Goal: Task Accomplishment & Management: Complete application form

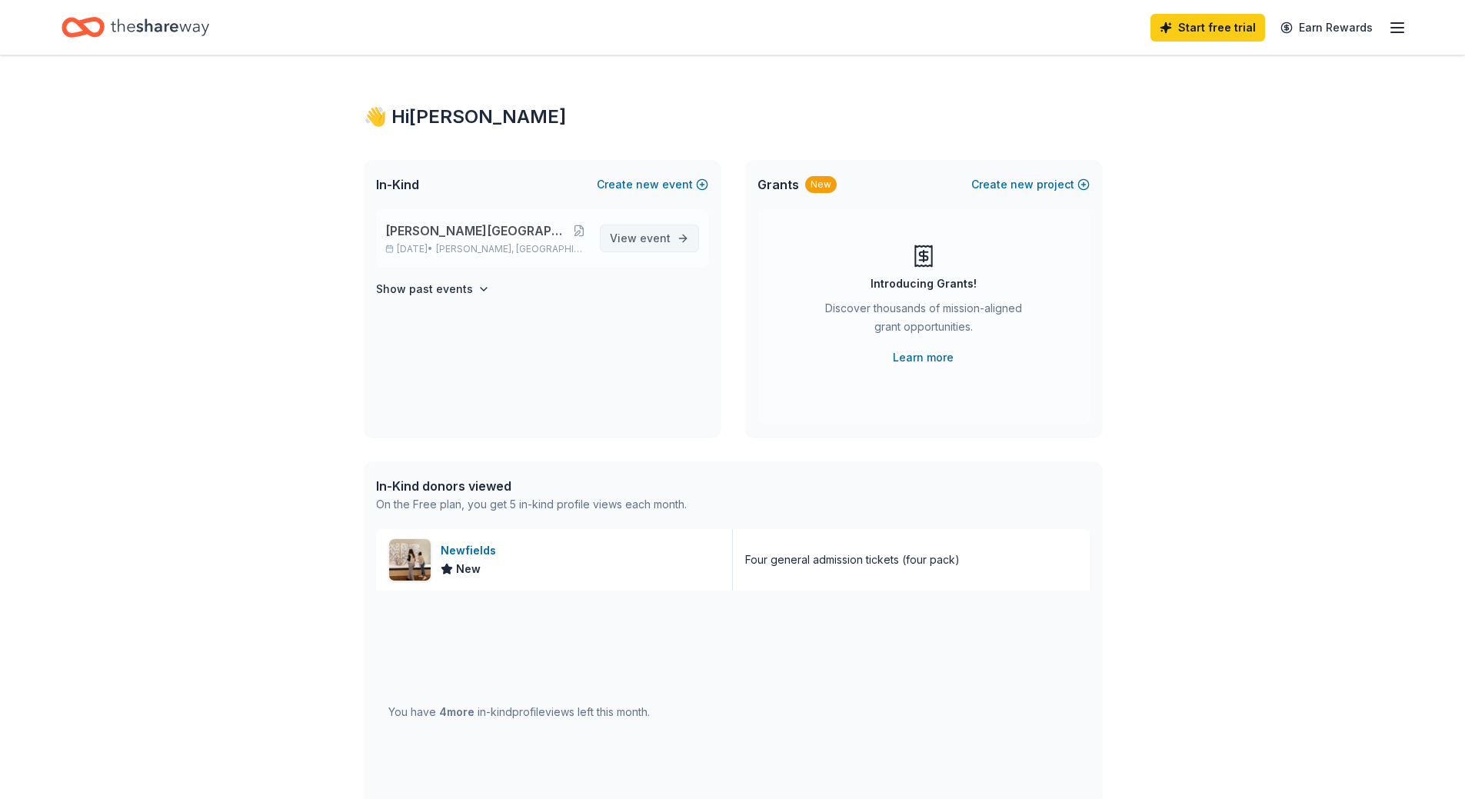
click at [648, 241] on span "event" at bounding box center [655, 238] width 31 height 13
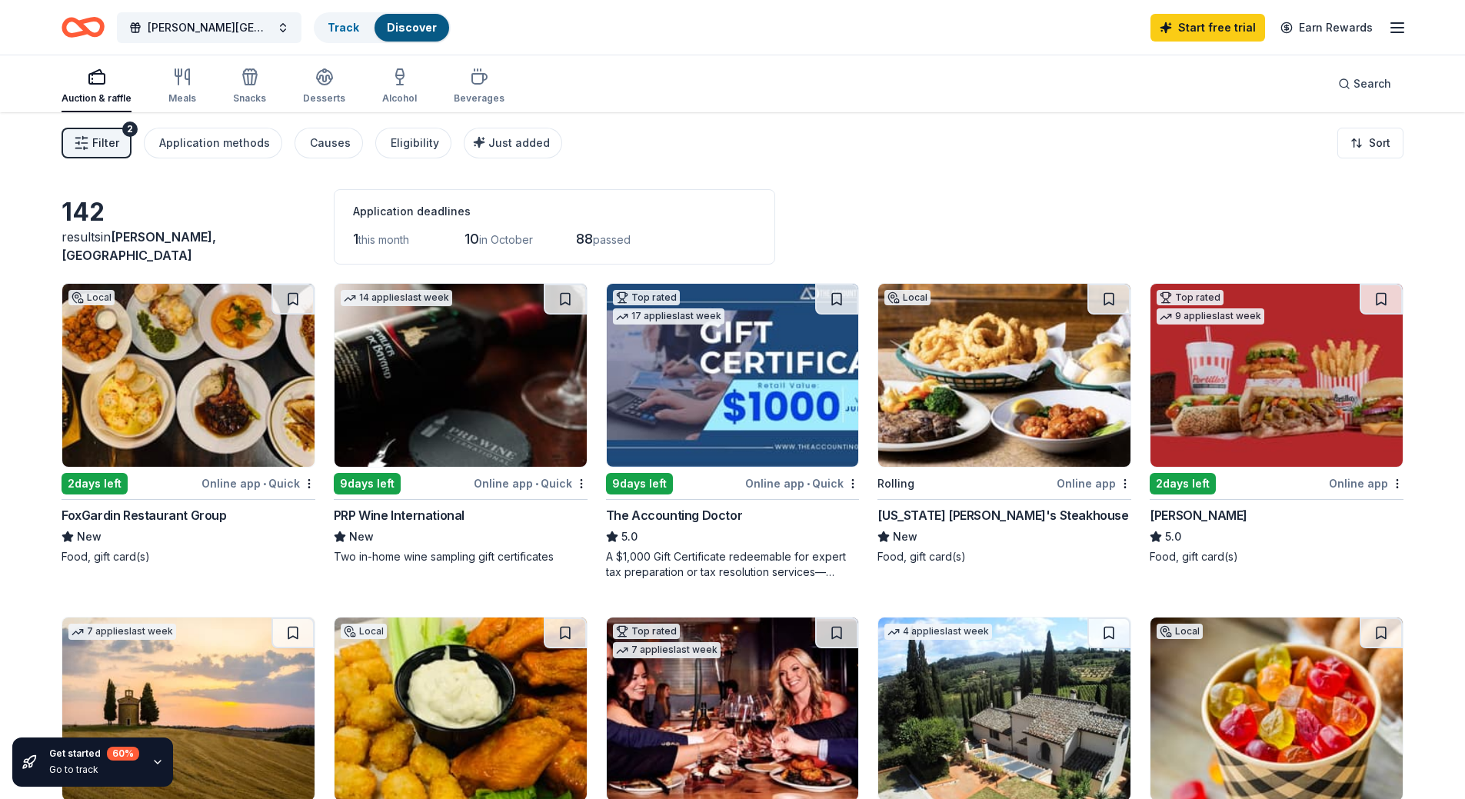
click at [1402, 29] on icon "button" at bounding box center [1397, 27] width 18 height 18
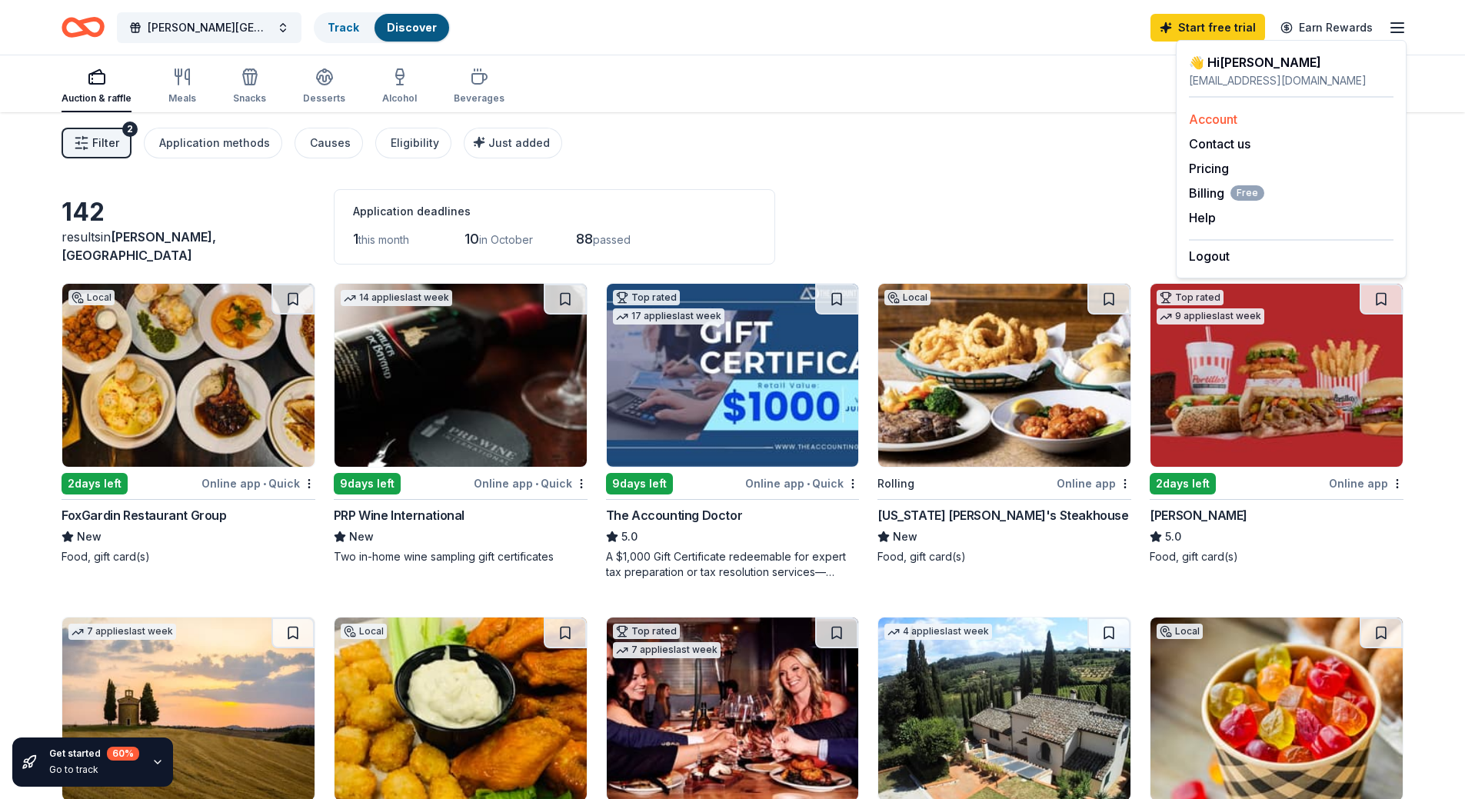
click at [1210, 117] on link "Account" at bounding box center [1213, 119] width 48 height 15
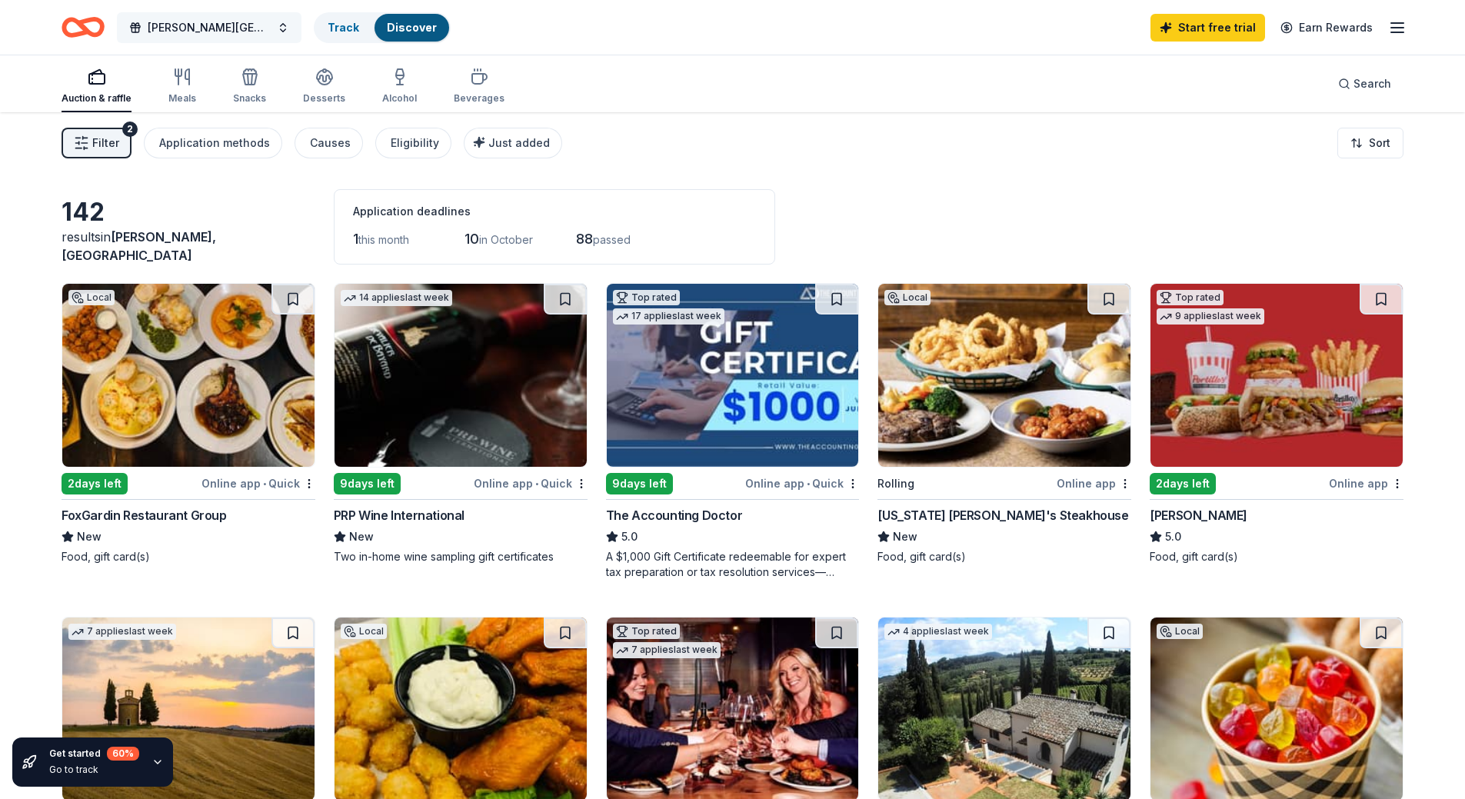
click at [270, 25] on span "[PERSON_NAME][GEOGRAPHIC_DATA] Multicultural Night" at bounding box center [209, 27] width 123 height 18
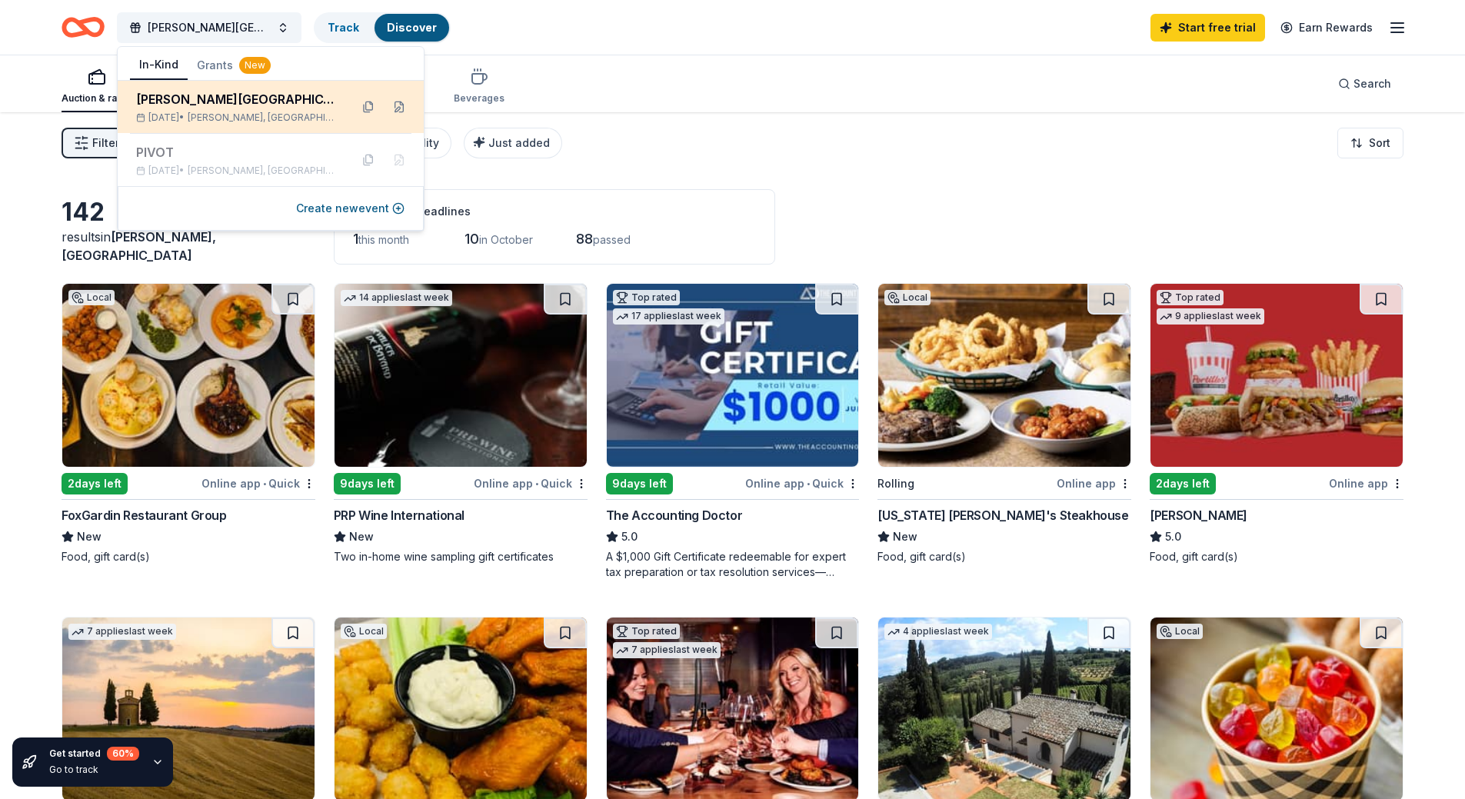
click at [249, 102] on div "[PERSON_NAME][GEOGRAPHIC_DATA] Multicultural Night" at bounding box center [237, 99] width 202 height 18
click at [399, 107] on button at bounding box center [399, 107] width 25 height 25
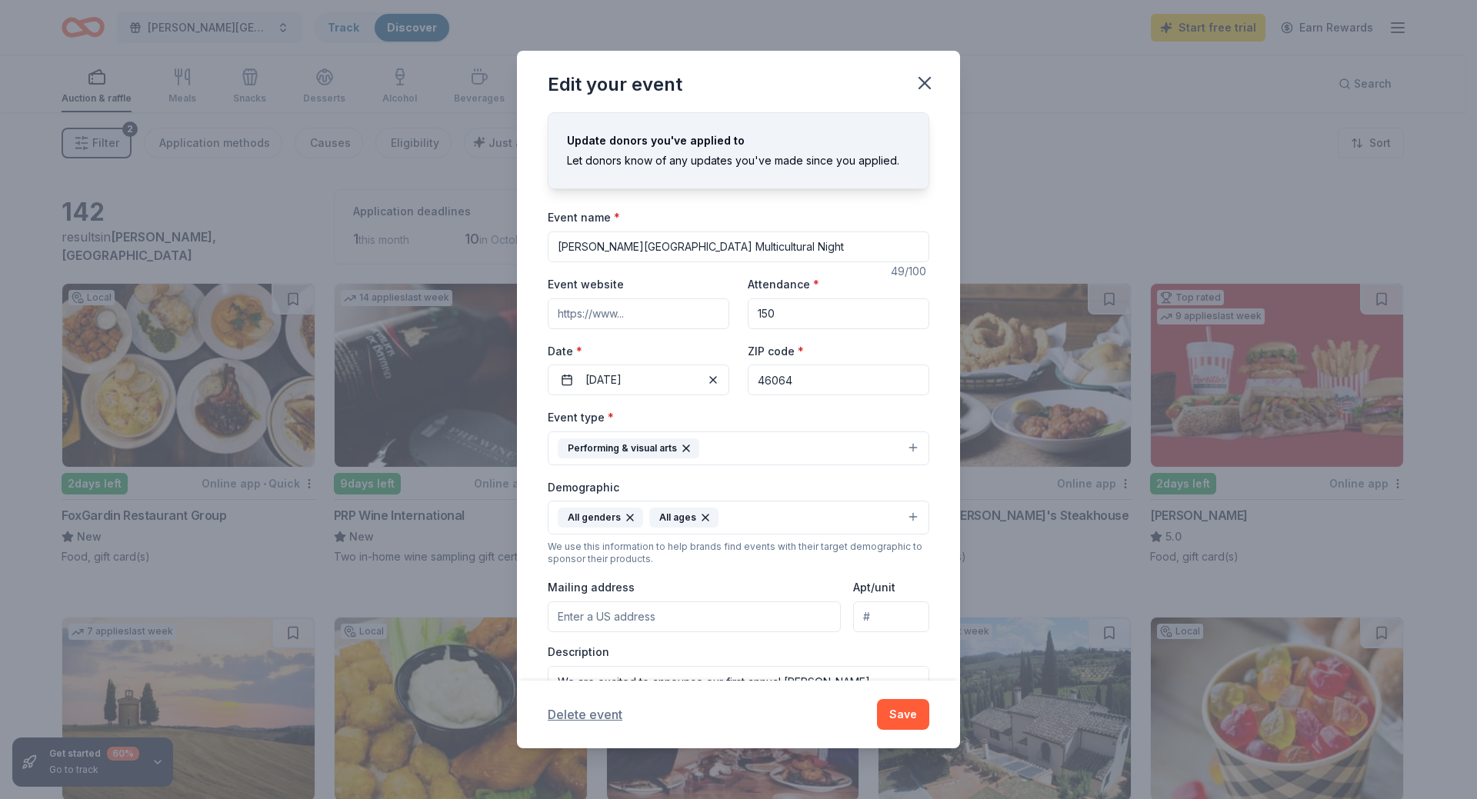
click at [587, 717] on button "Delete event" at bounding box center [585, 714] width 75 height 18
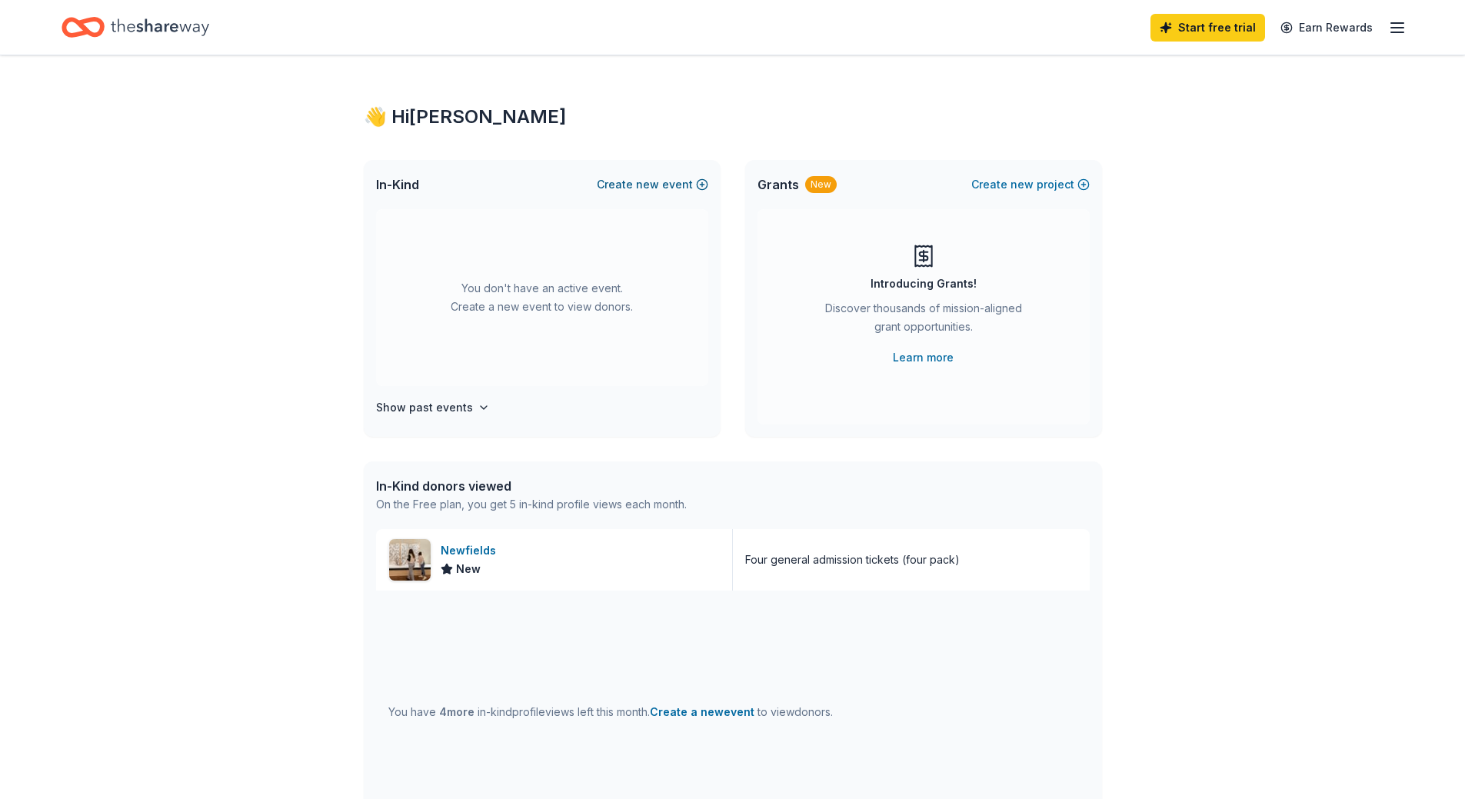
click at [695, 185] on button "Create new event" at bounding box center [653, 184] width 112 height 18
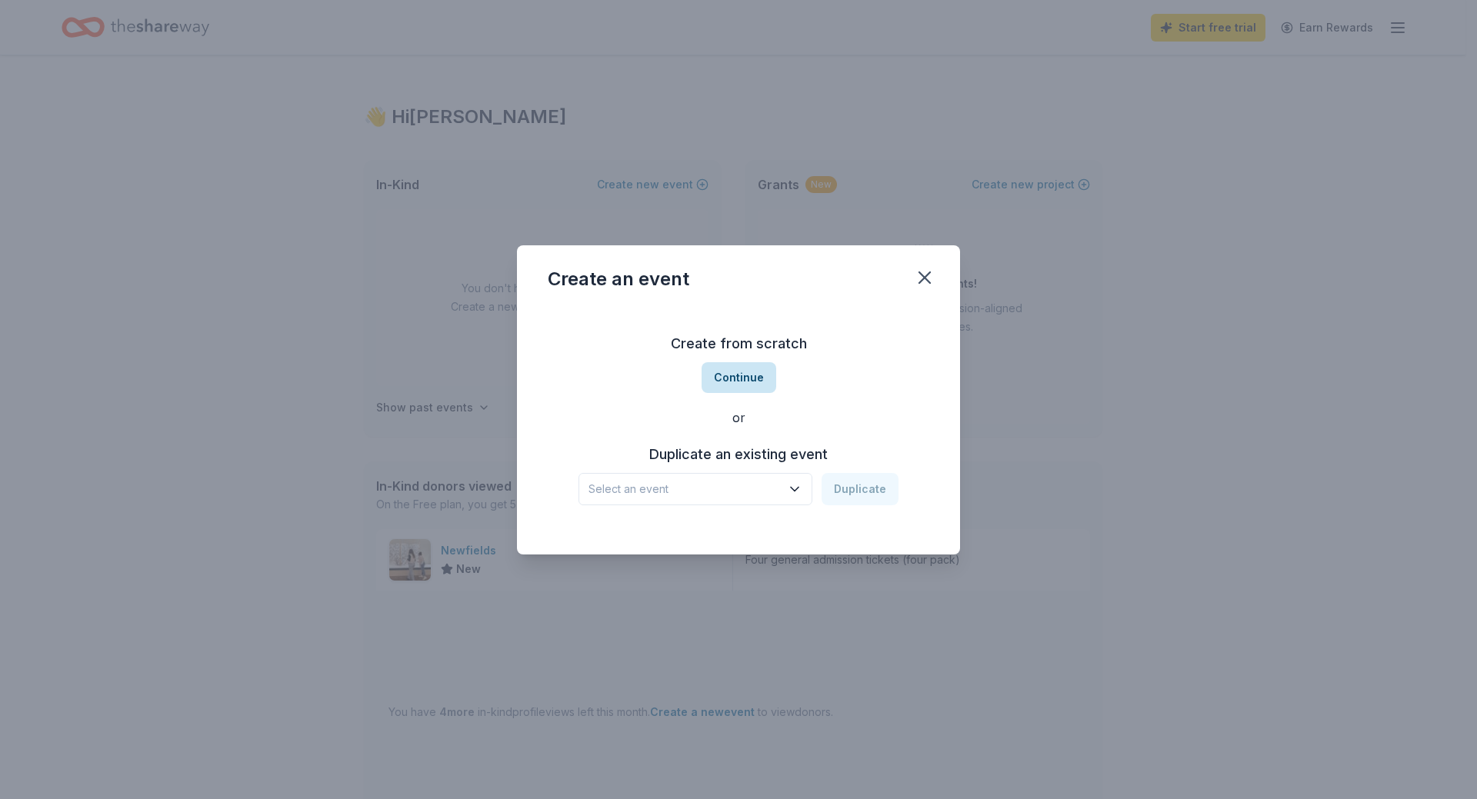
click at [748, 372] on button "Continue" at bounding box center [739, 377] width 75 height 31
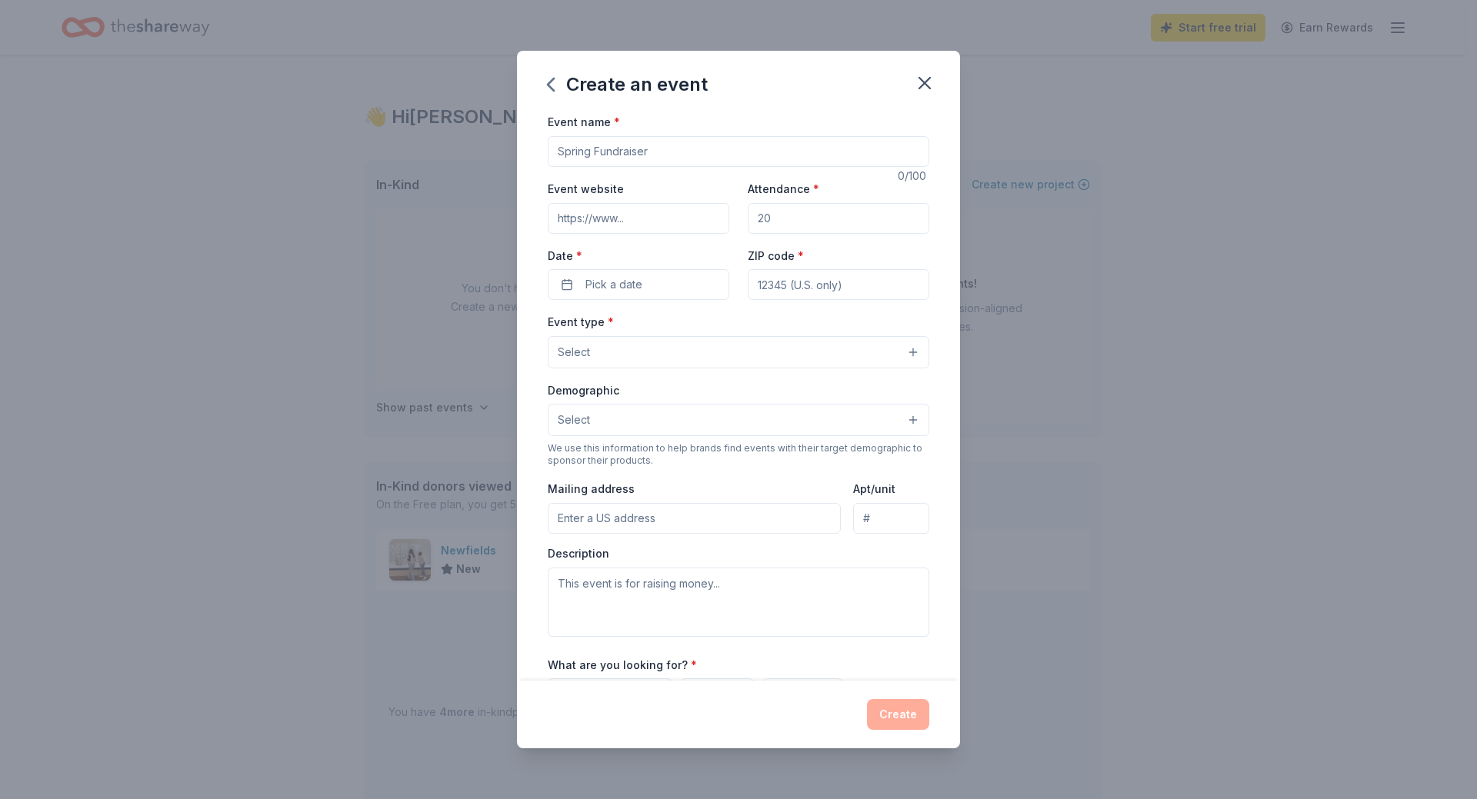
click at [644, 142] on input "Event name *" at bounding box center [739, 151] width 382 height 31
click at [645, 151] on input "Event name *" at bounding box center [739, 151] width 382 height 31
type input "[GEOGRAPHIC_DATA] Multicultural Fair"
click at [806, 219] on input "Attendance *" at bounding box center [839, 218] width 182 height 31
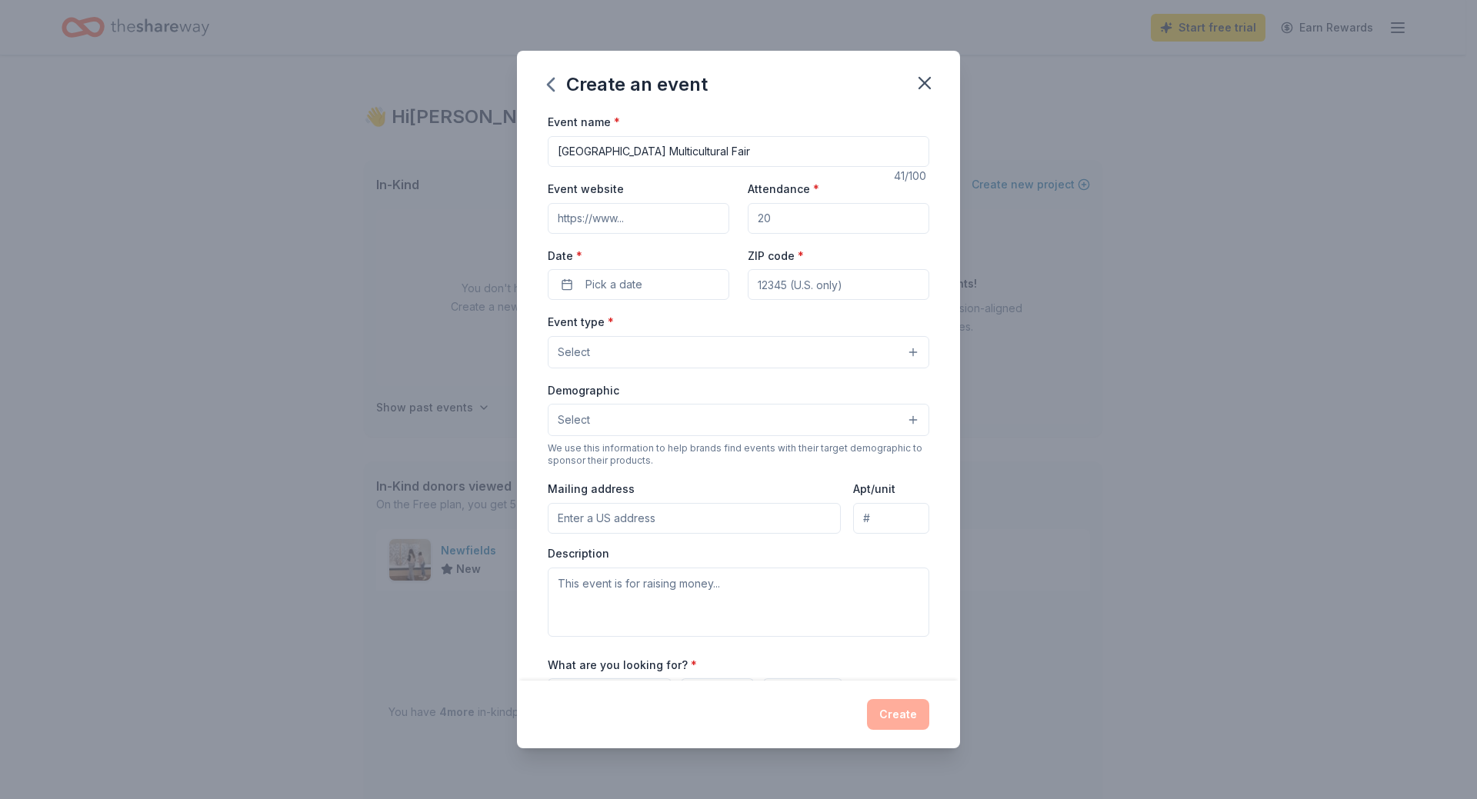
click at [806, 219] on input "Attendance *" at bounding box center [839, 218] width 182 height 31
type input "200"
click at [655, 285] on button "Pick a date" at bounding box center [639, 284] width 182 height 31
click at [712, 318] on button "Go to next month" at bounding box center [719, 326] width 22 height 22
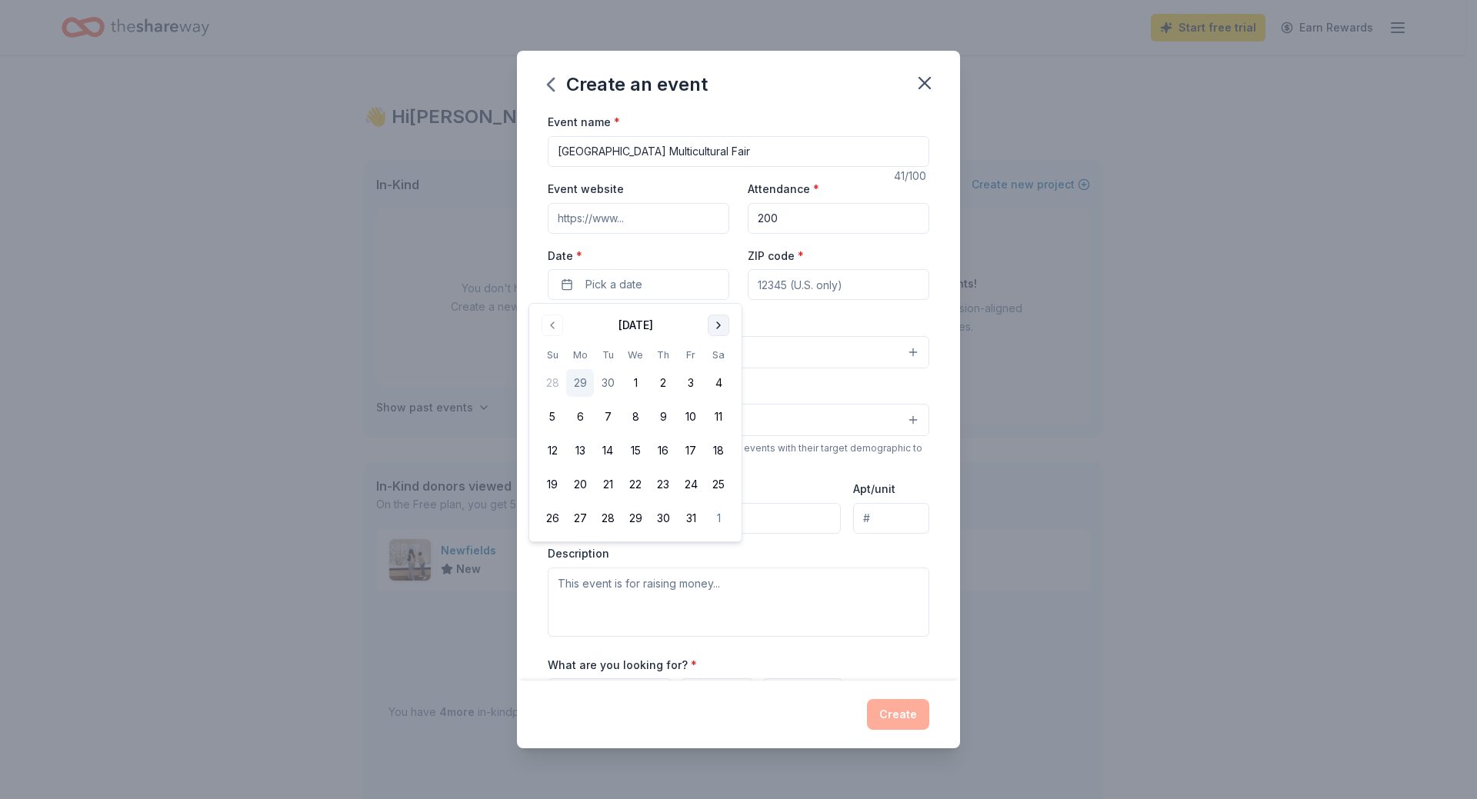
click at [712, 318] on button "Go to next month" at bounding box center [719, 326] width 22 height 22
click at [658, 383] on button "5" at bounding box center [663, 383] width 28 height 28
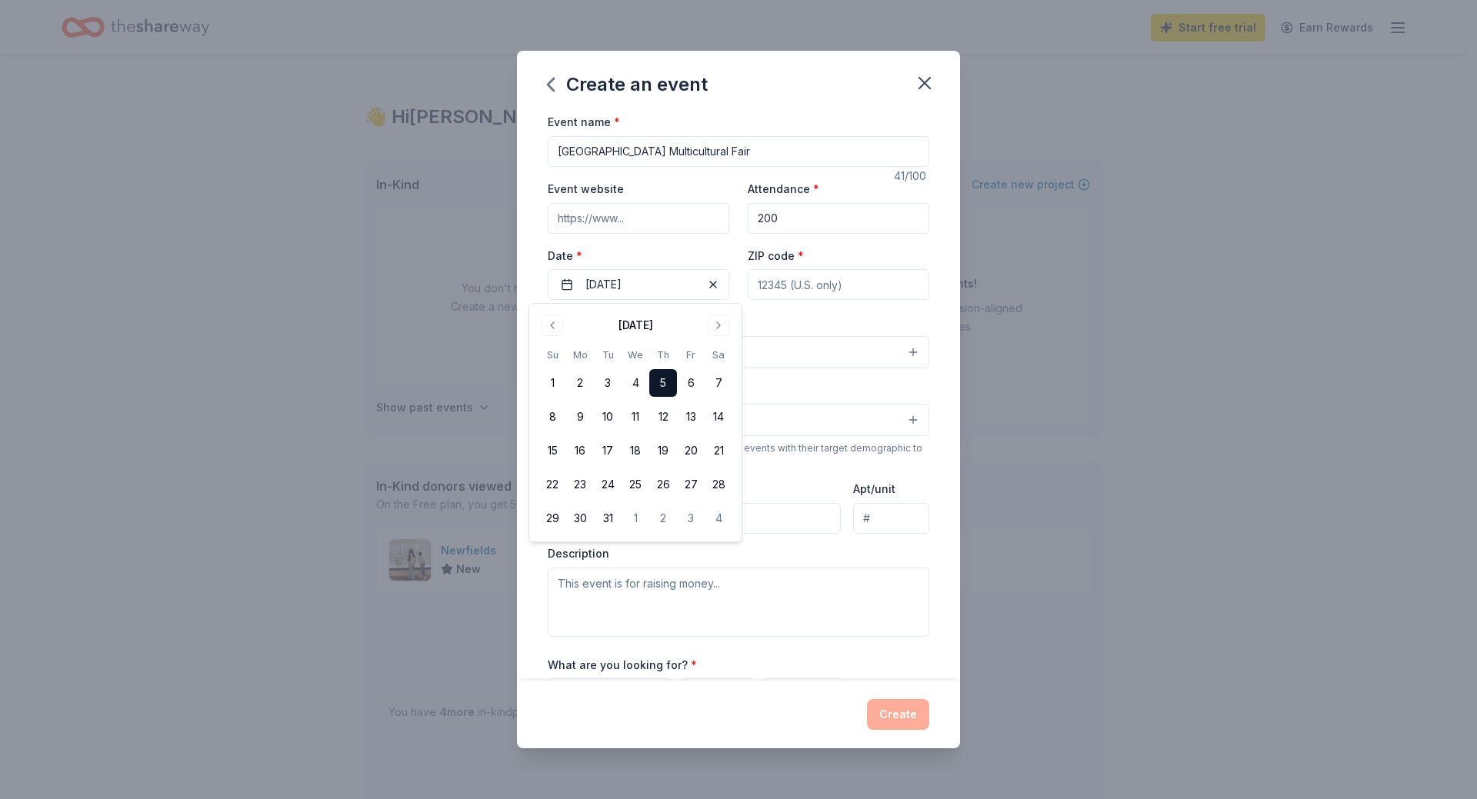
click at [860, 290] on input "ZIP code *" at bounding box center [839, 284] width 182 height 31
type input "46064"
click at [632, 361] on button "Select" at bounding box center [739, 352] width 382 height 32
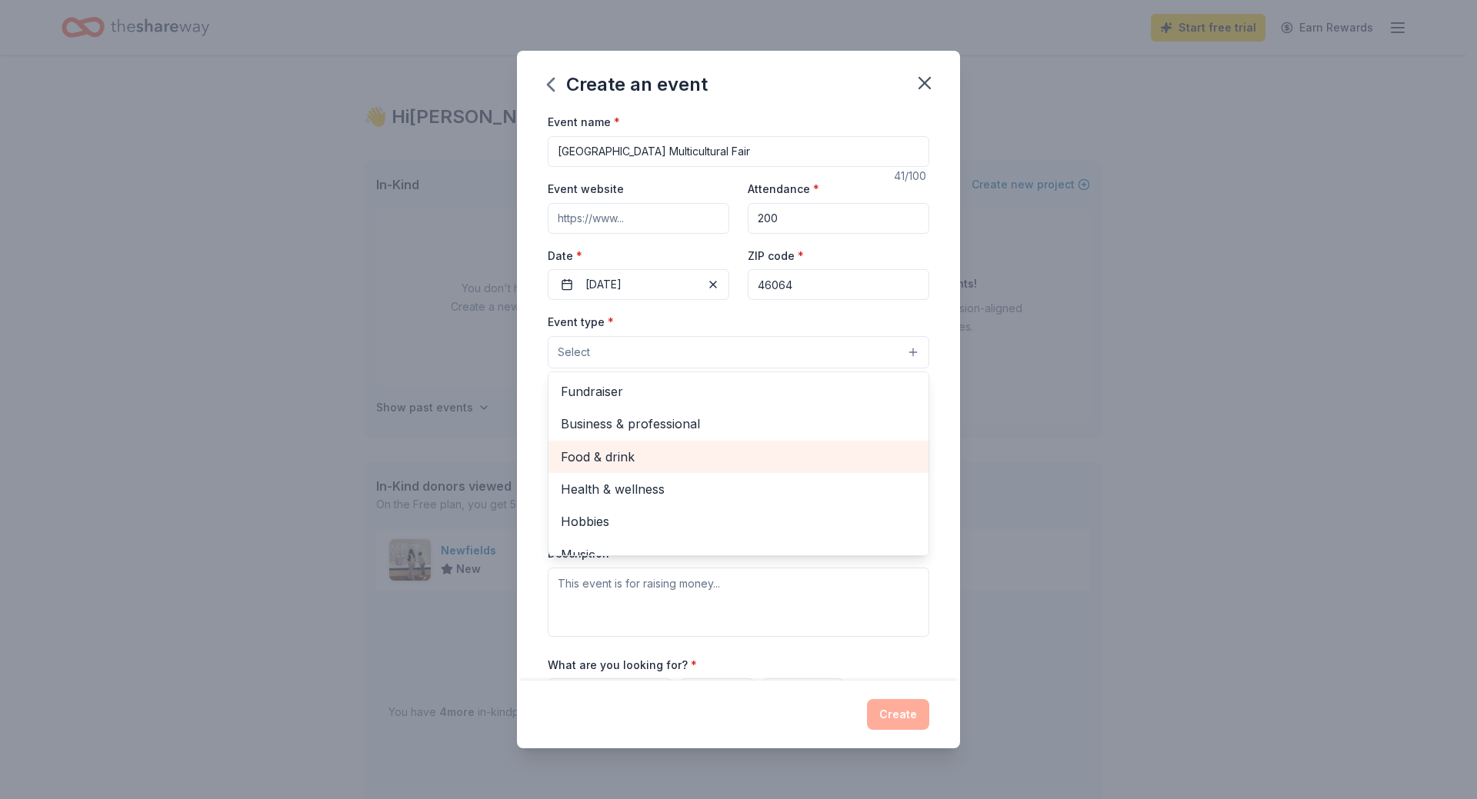
scroll to position [52, 0]
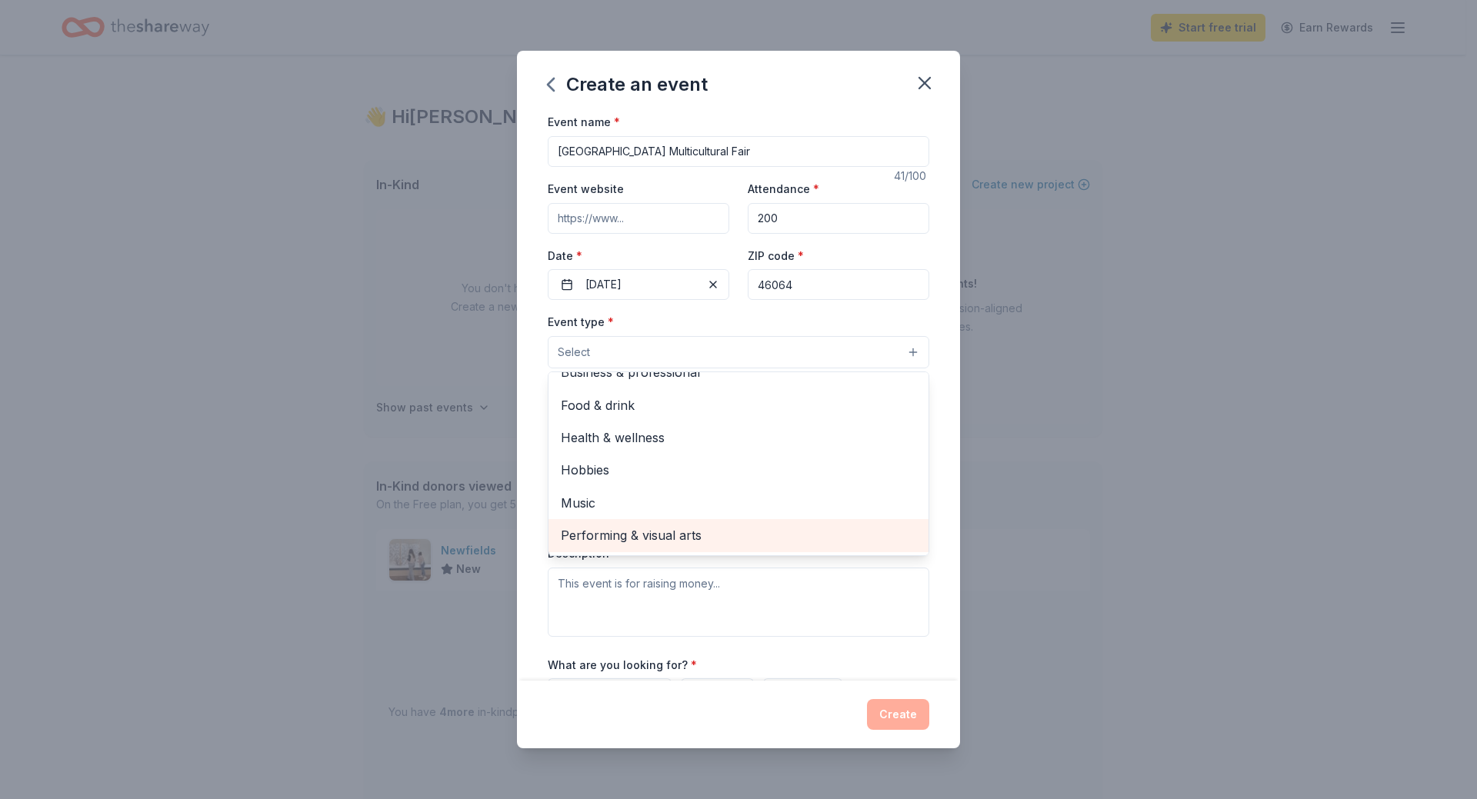
click at [672, 535] on span "Performing & visual arts" at bounding box center [738, 535] width 355 height 20
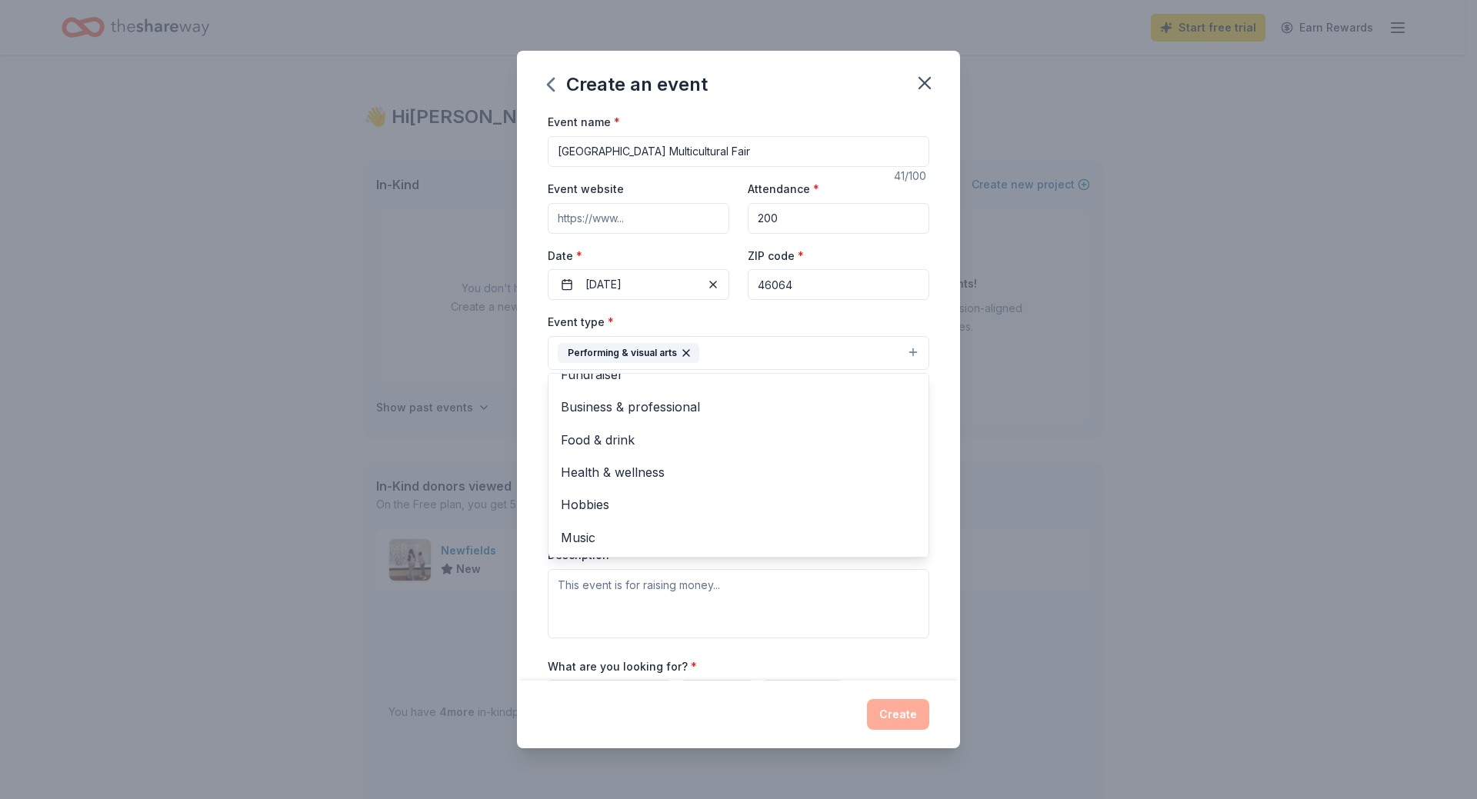
click at [1050, 417] on div "Create an event Event name * [GEOGRAPHIC_DATA] Multicultural Fair 41 /100 Event…" at bounding box center [738, 399] width 1477 height 799
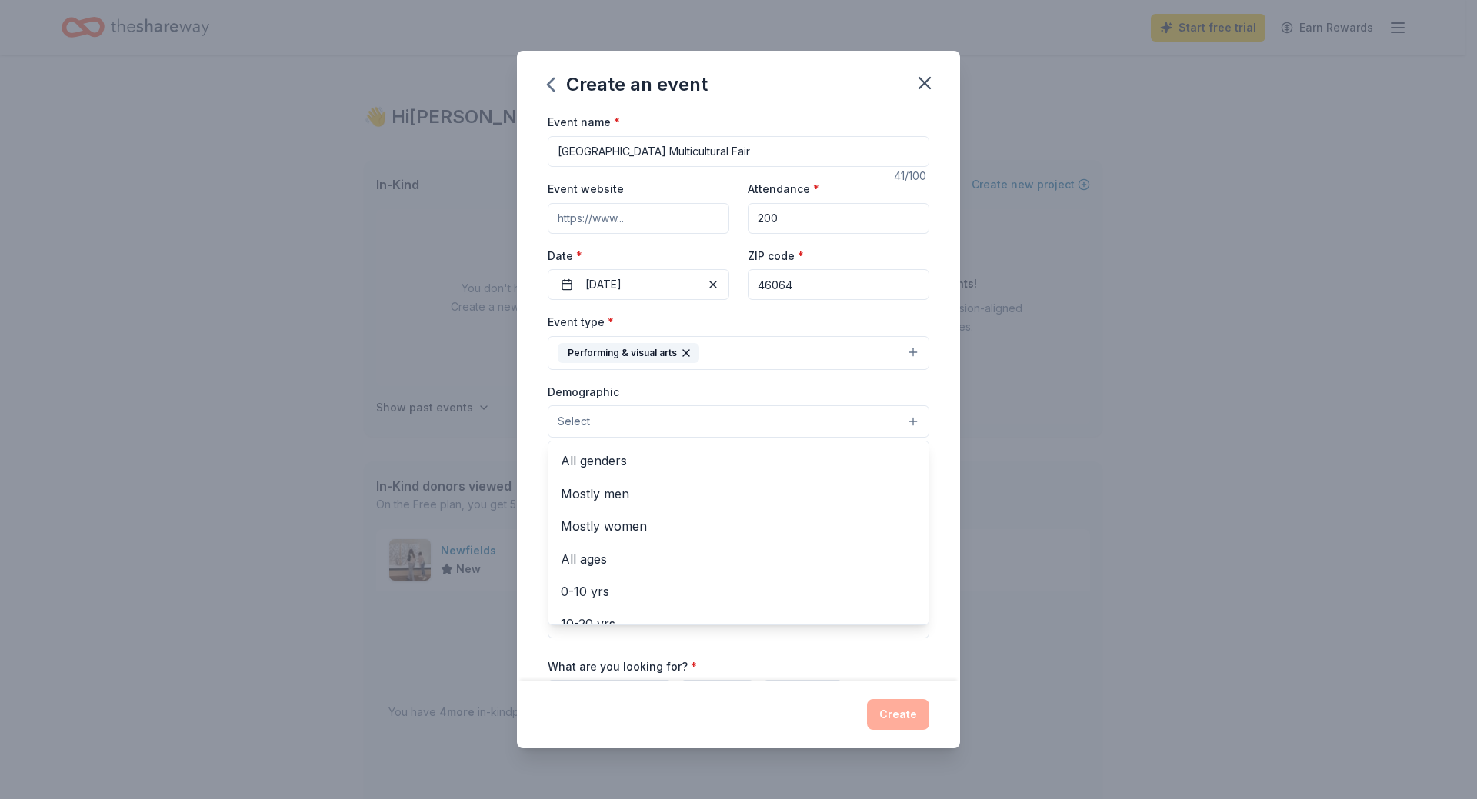
click at [693, 428] on button "Select" at bounding box center [739, 421] width 382 height 32
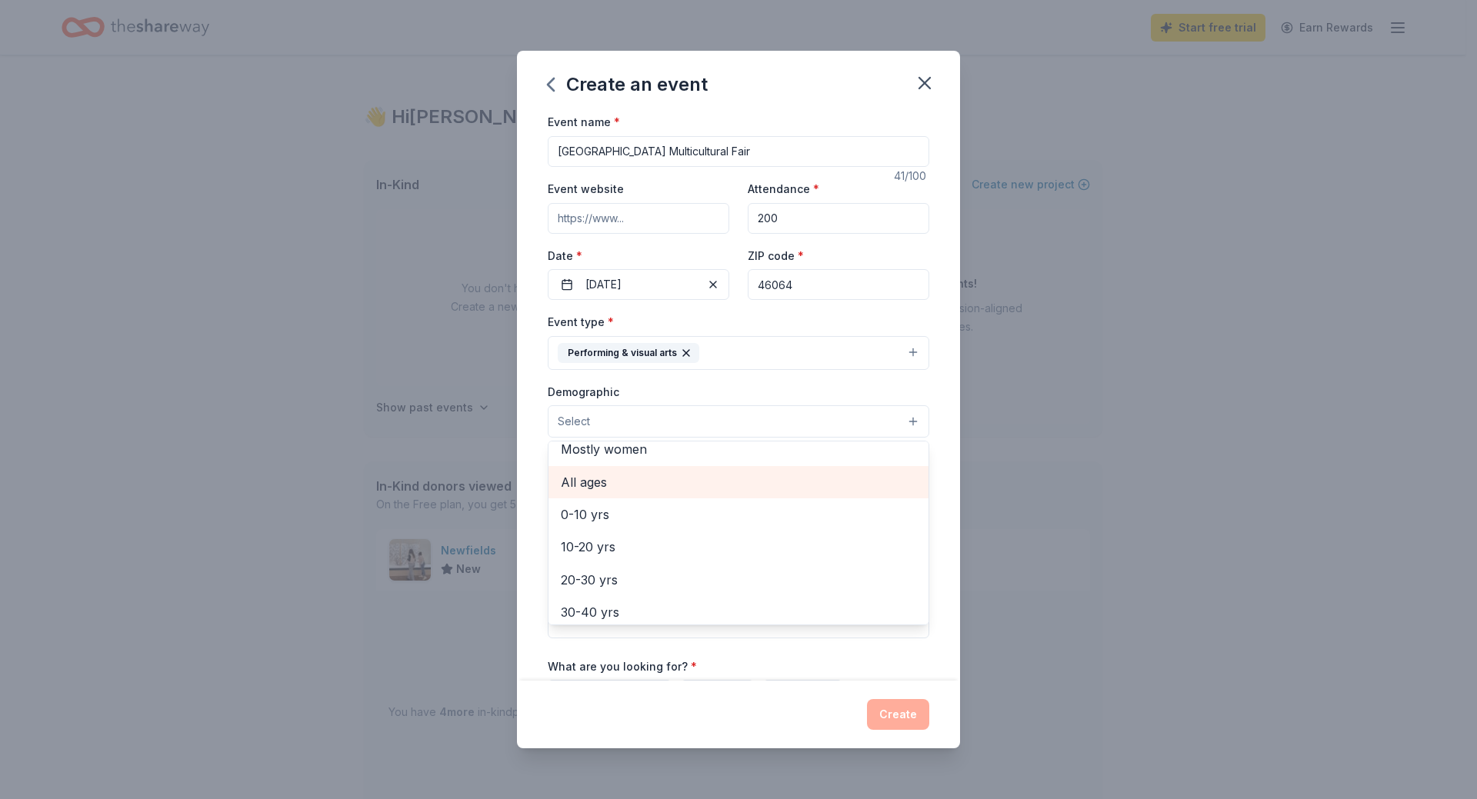
click at [674, 492] on span "All ages" at bounding box center [738, 482] width 355 height 20
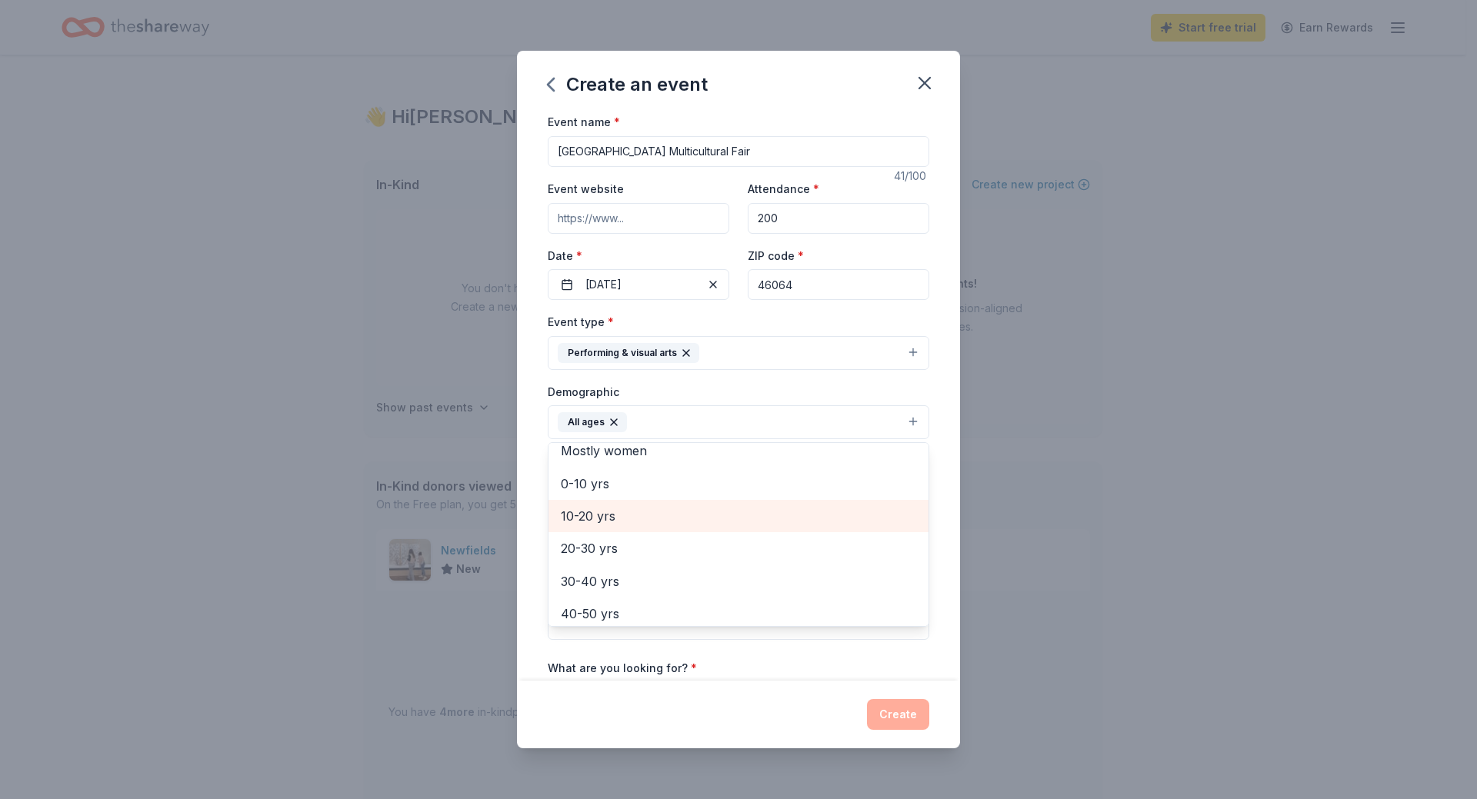
scroll to position [0, 0]
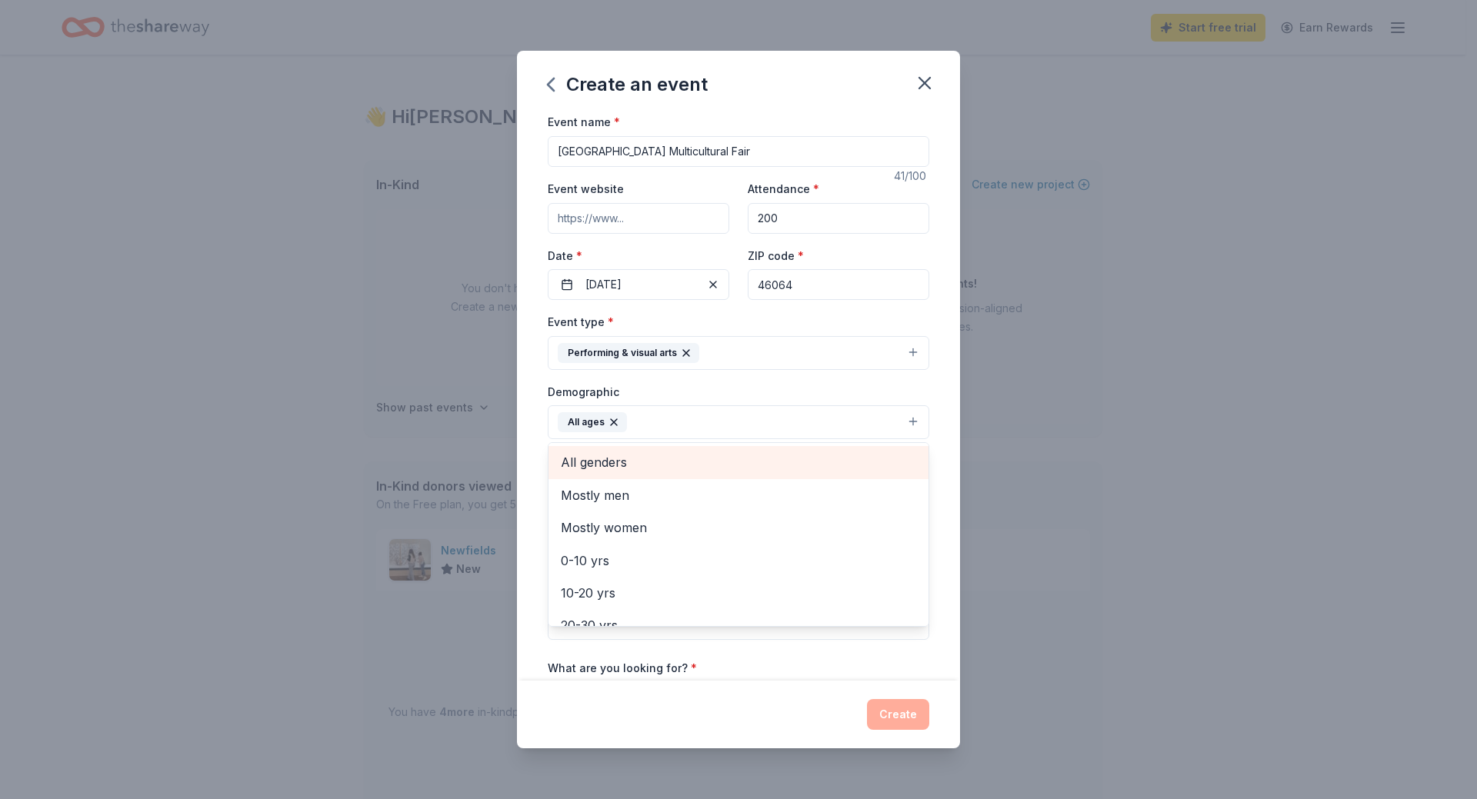
click at [662, 464] on span "All genders" at bounding box center [738, 462] width 355 height 20
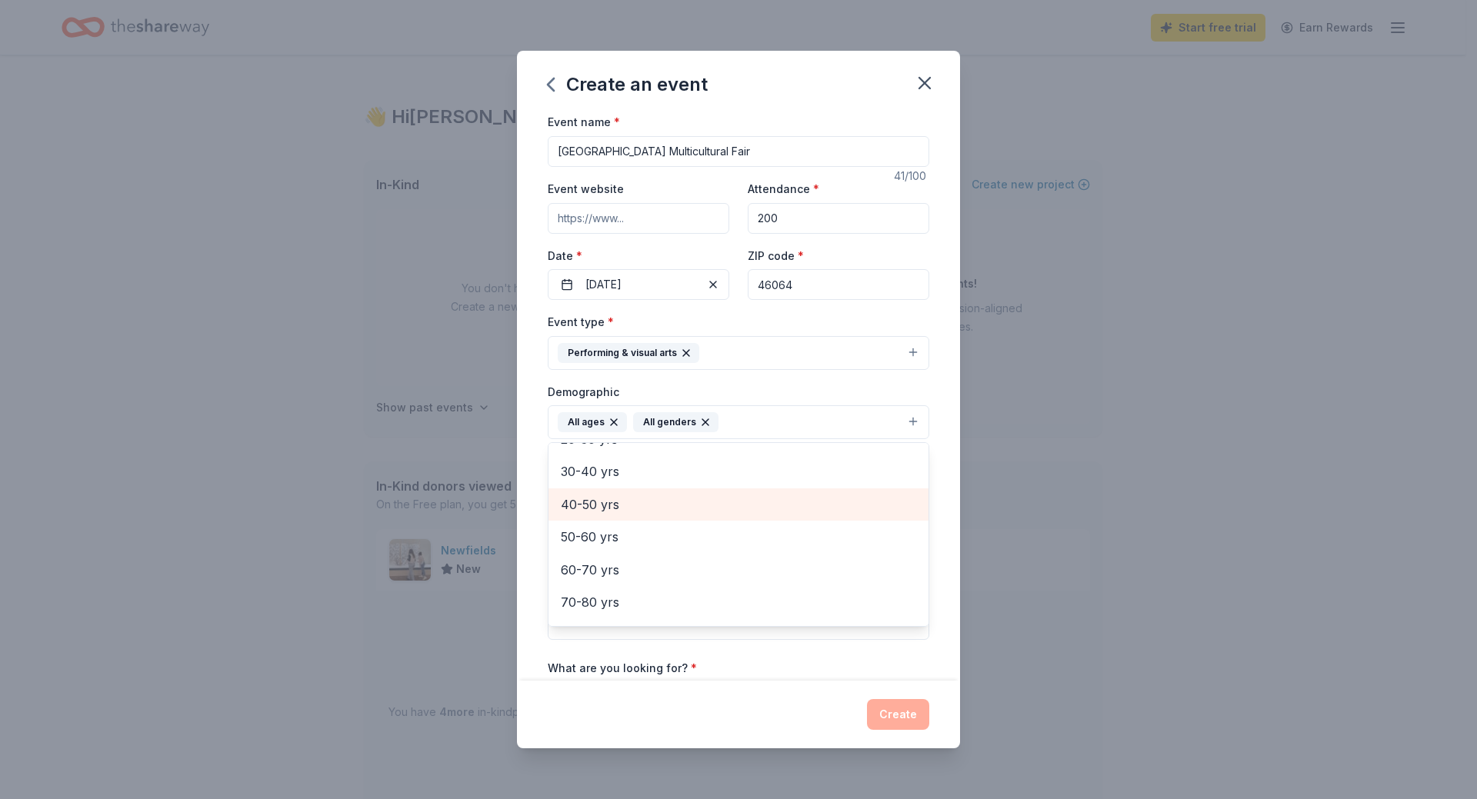
scroll to position [182, 0]
click at [939, 585] on div "Event name * [GEOGRAPHIC_DATA] Multicultural Fair 41 /100 Event website Attenda…" at bounding box center [738, 396] width 443 height 568
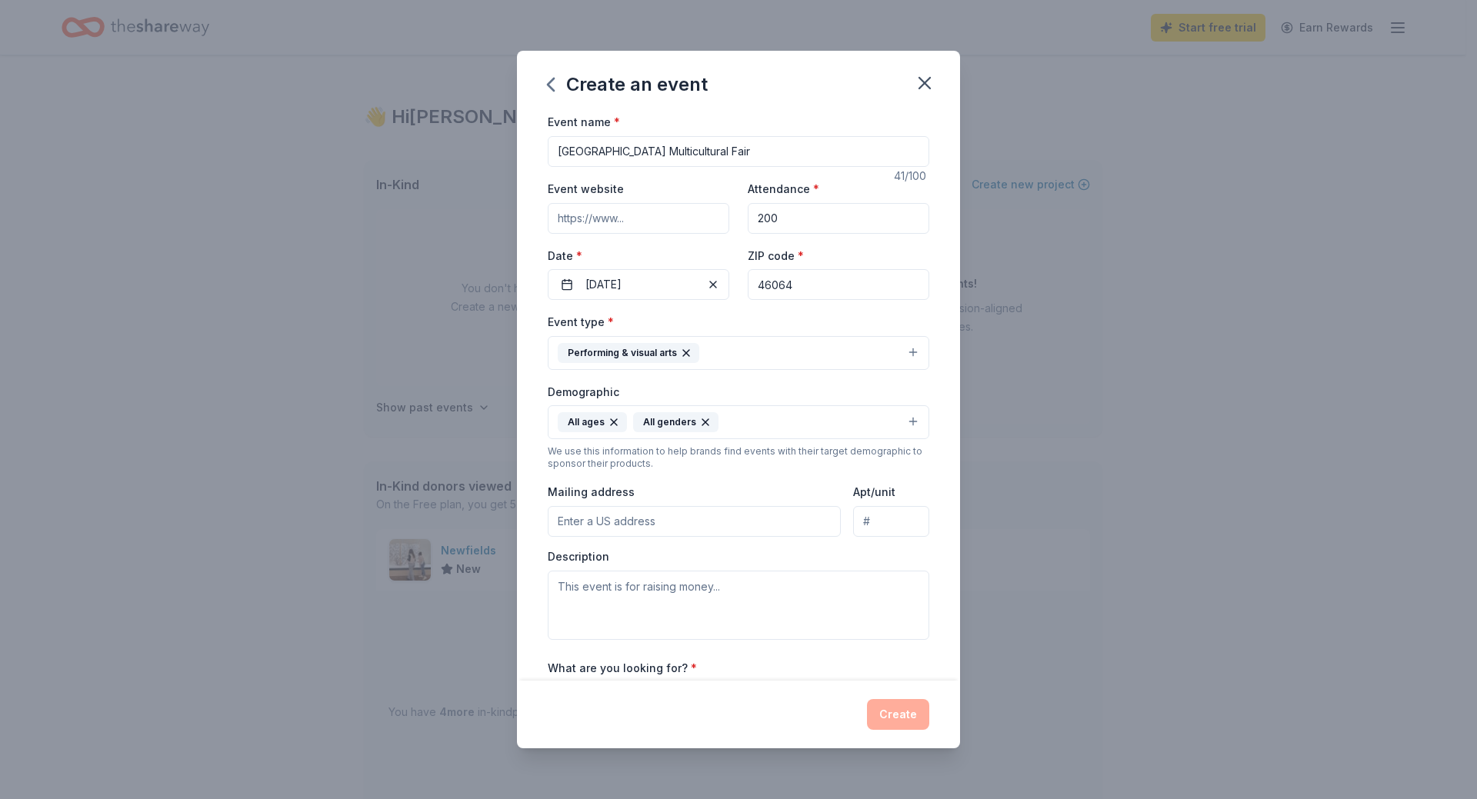
click at [658, 518] on input "Mailing address" at bounding box center [694, 521] width 293 height 31
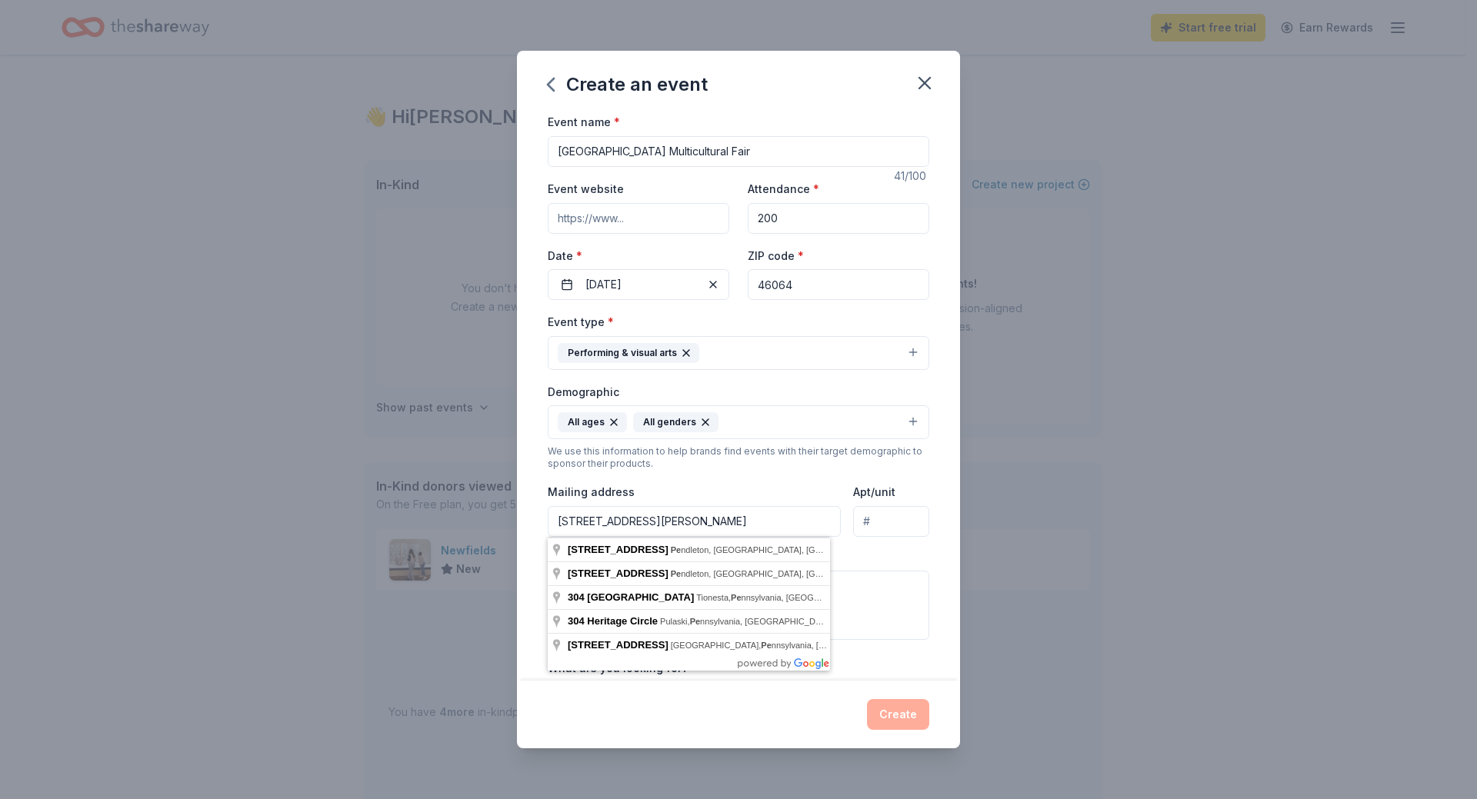
type input "[STREET_ADDRESS][PERSON_NAME]"
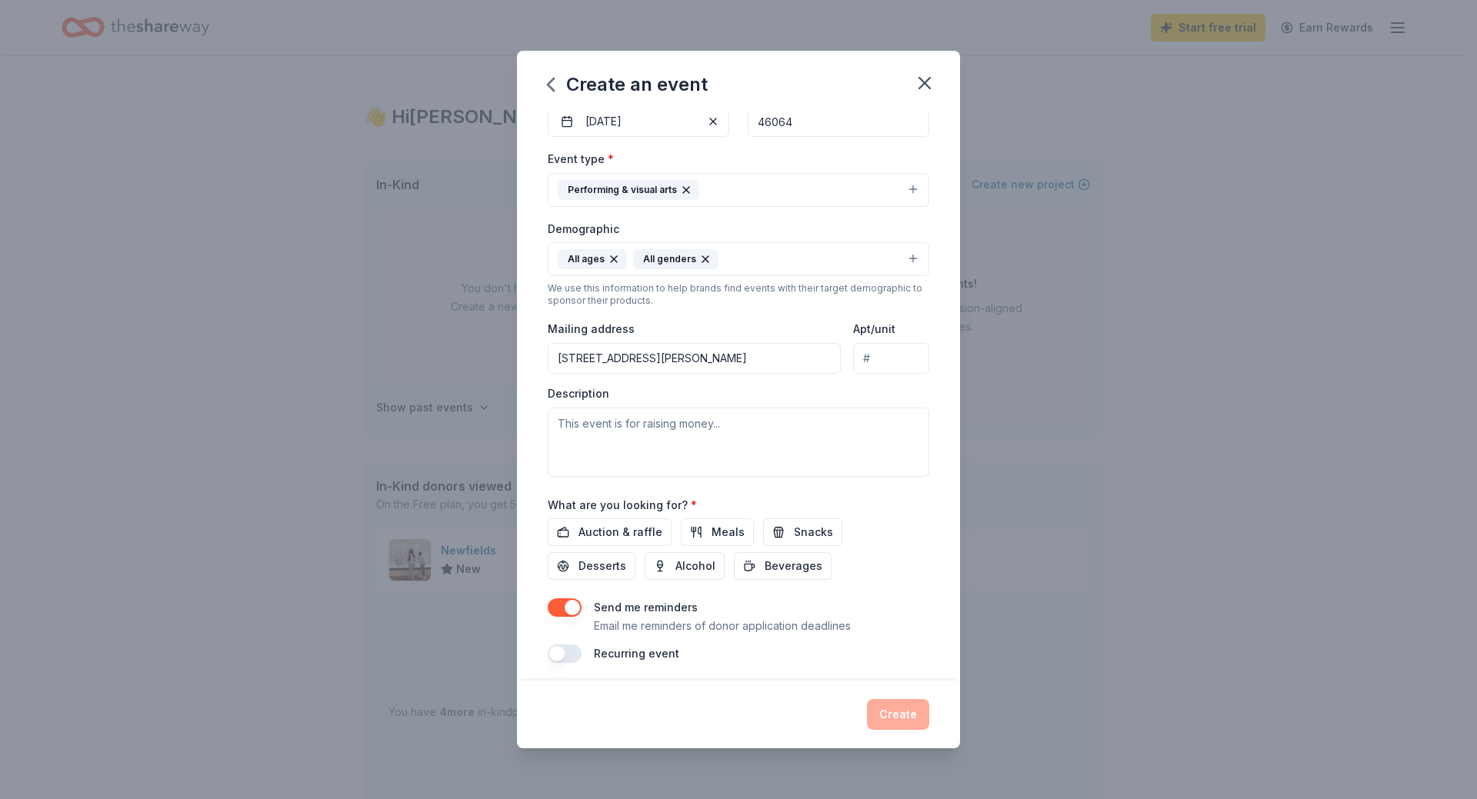
scroll to position [170, 0]
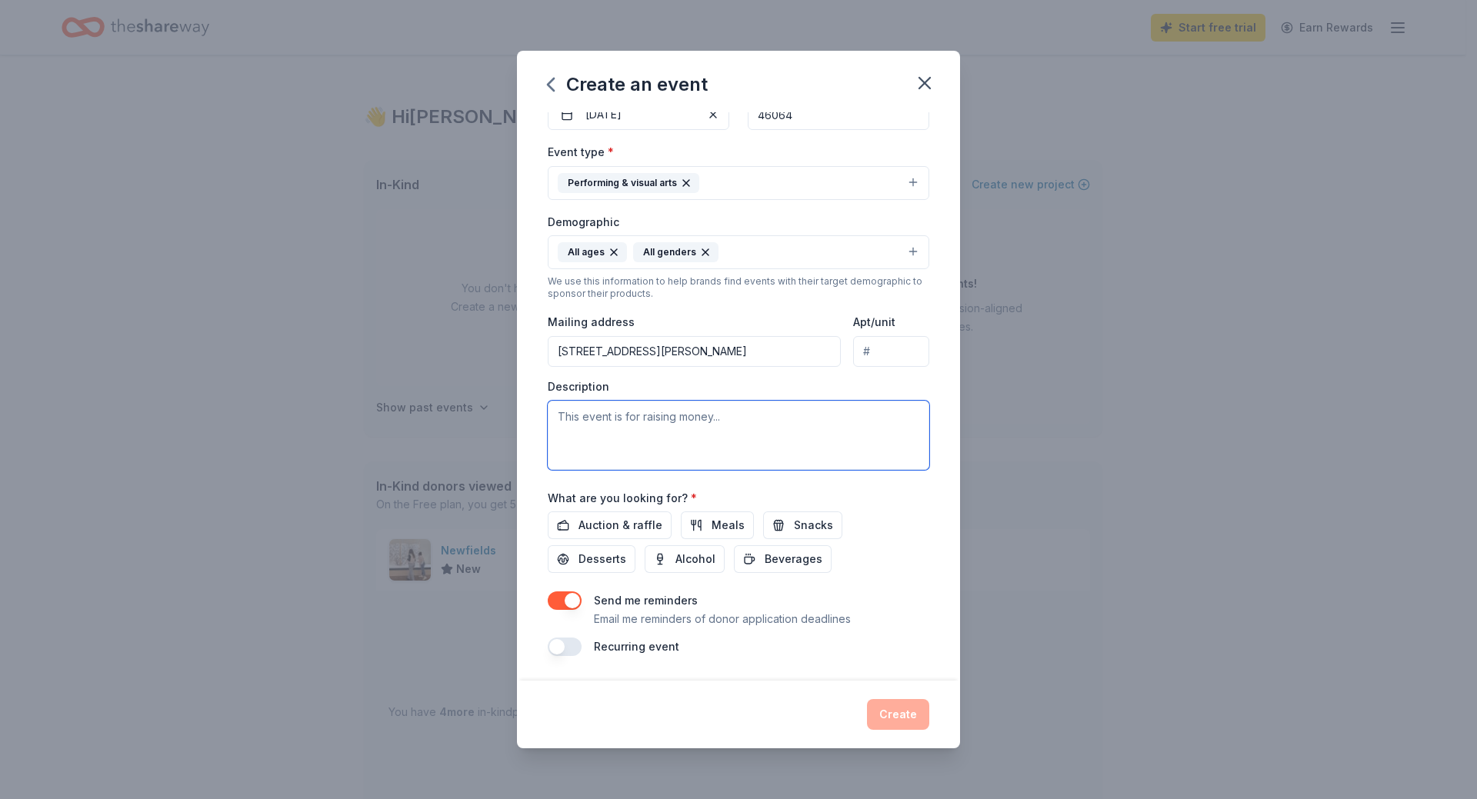
click at [585, 417] on textarea at bounding box center [739, 435] width 382 height 69
paste textarea "We are excited to announce Maple Ridge's First Annual Multicultural Fair coming…"
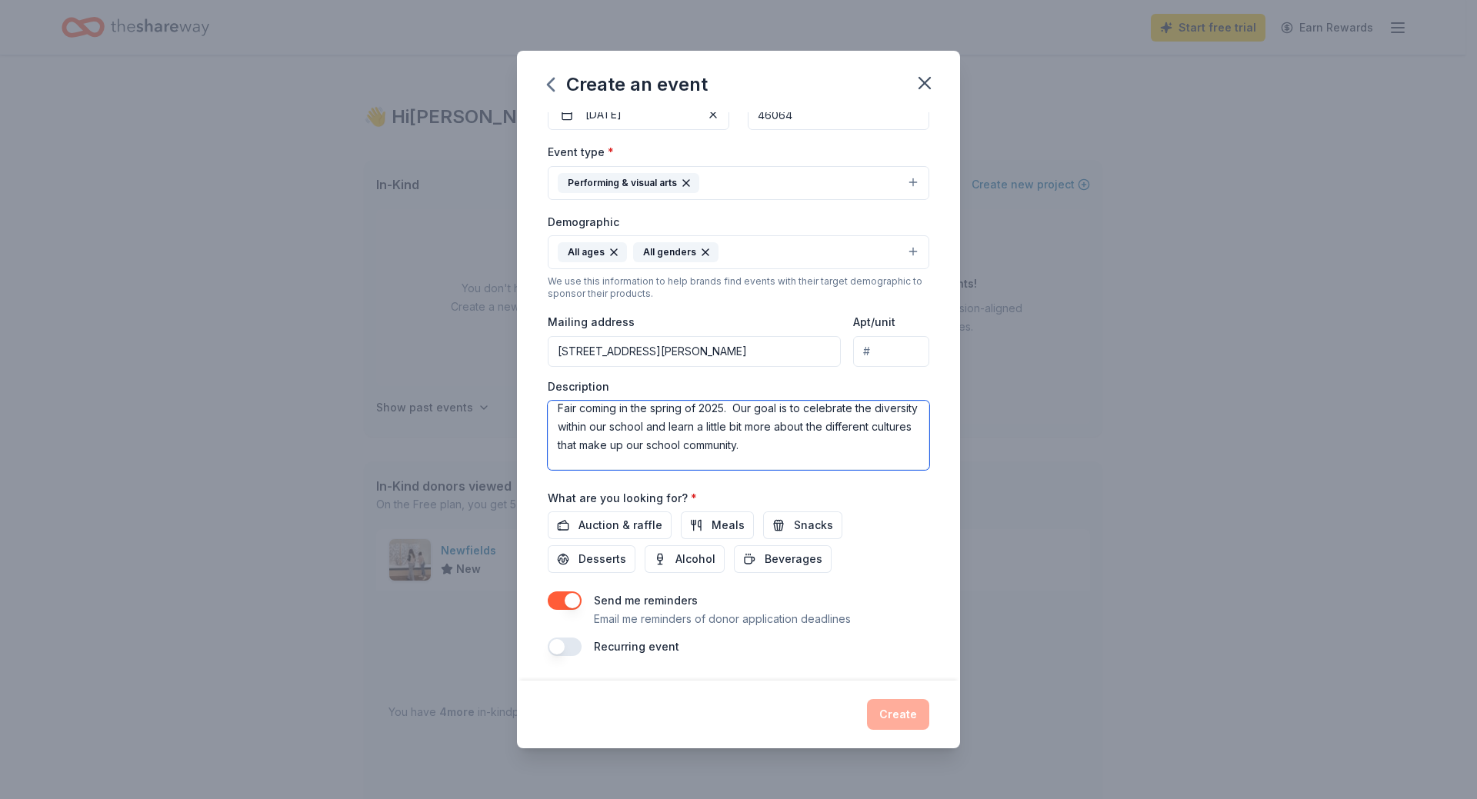
scroll to position [0, 0]
click at [711, 450] on textarea "We are excited to announce Maple Ridge's First Annual Multicultural Fair coming…" at bounding box center [739, 435] width 382 height 69
click at [718, 449] on textarea "Our goal is to celebrate the diversity within our school and learn a little bit…" at bounding box center [739, 435] width 382 height 69
type textarea "Our goal is to celebrate the diversity within our school and learn a little bit…"
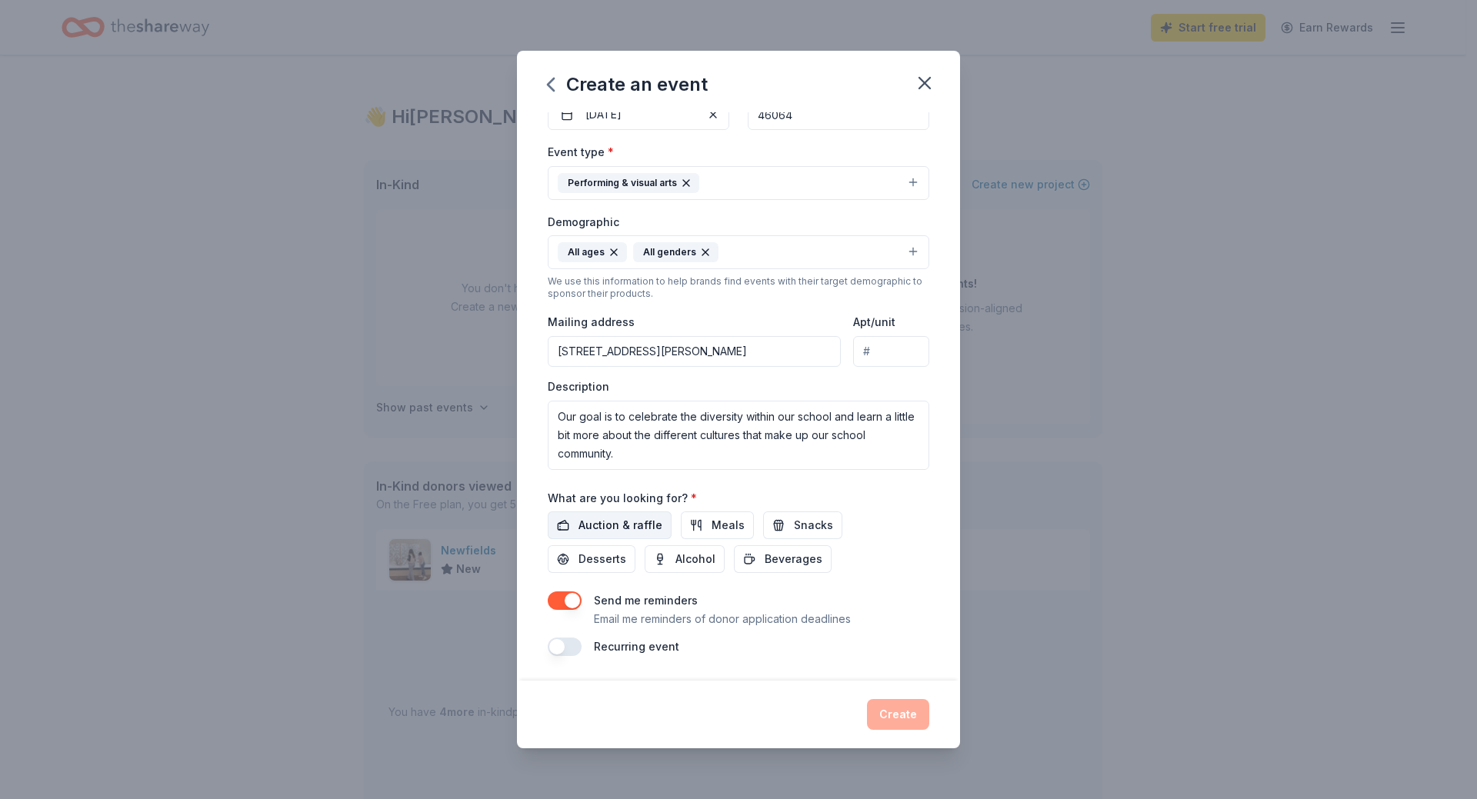
click at [626, 522] on span "Auction & raffle" at bounding box center [620, 525] width 84 height 18
click at [721, 525] on span "Meals" at bounding box center [728, 525] width 33 height 18
click at [782, 527] on button "Snacks" at bounding box center [802, 526] width 79 height 28
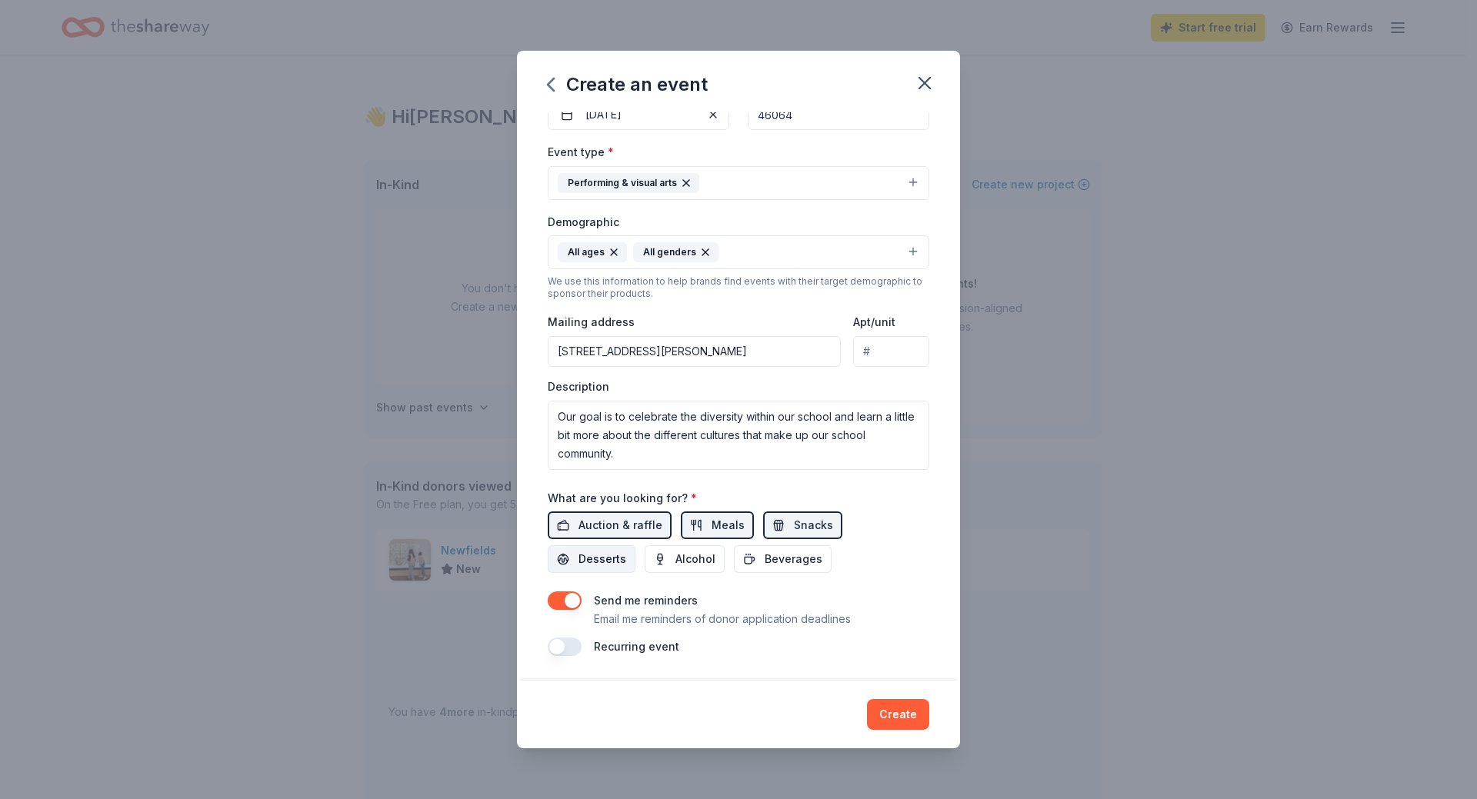
click at [625, 556] on button "Desserts" at bounding box center [592, 559] width 88 height 28
click at [751, 558] on button "Beverages" at bounding box center [783, 559] width 98 height 28
click at [882, 708] on button "Create" at bounding box center [898, 714] width 62 height 31
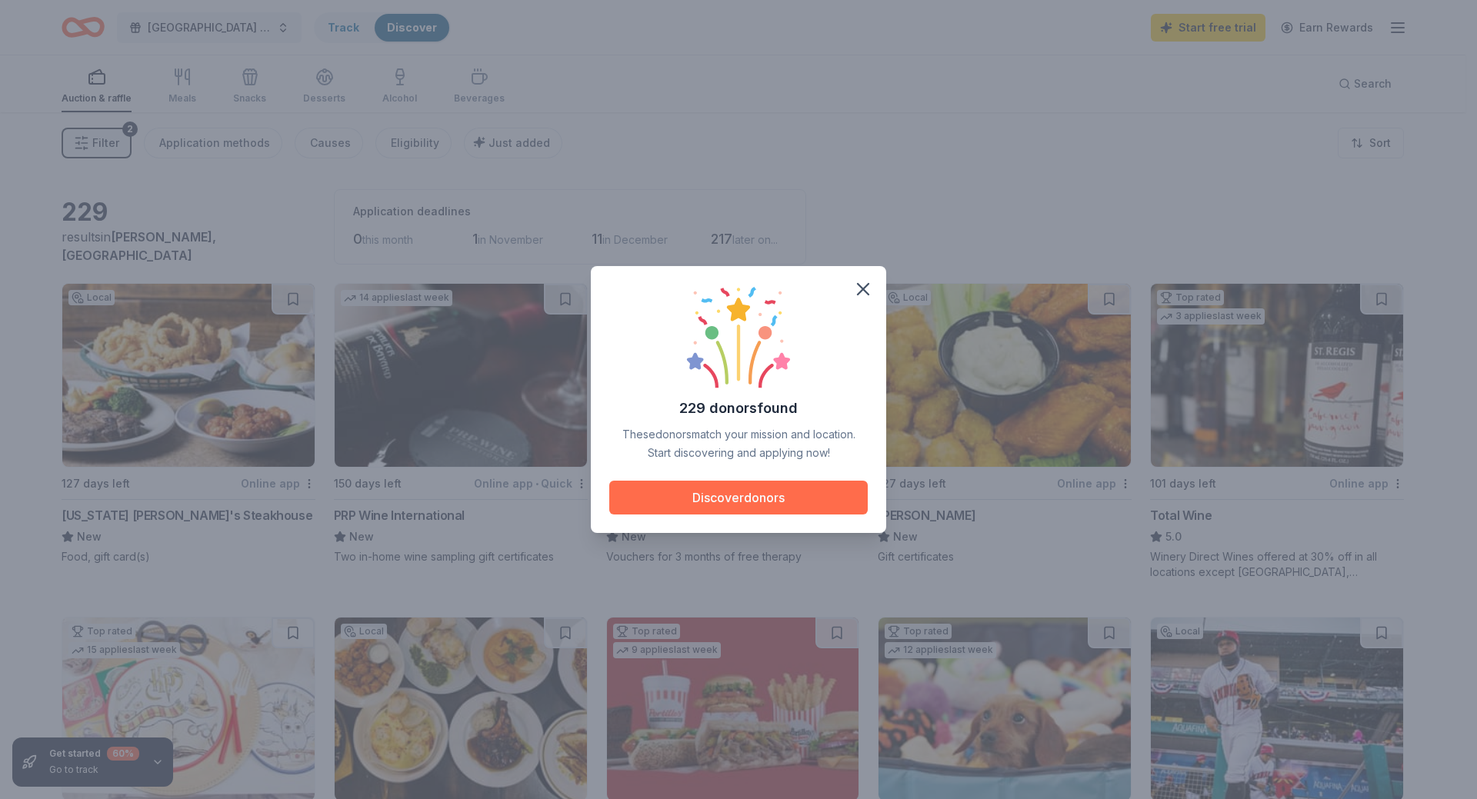
click at [781, 498] on button "Discover donors" at bounding box center [738, 498] width 258 height 34
